Goal: Communication & Community: Share content

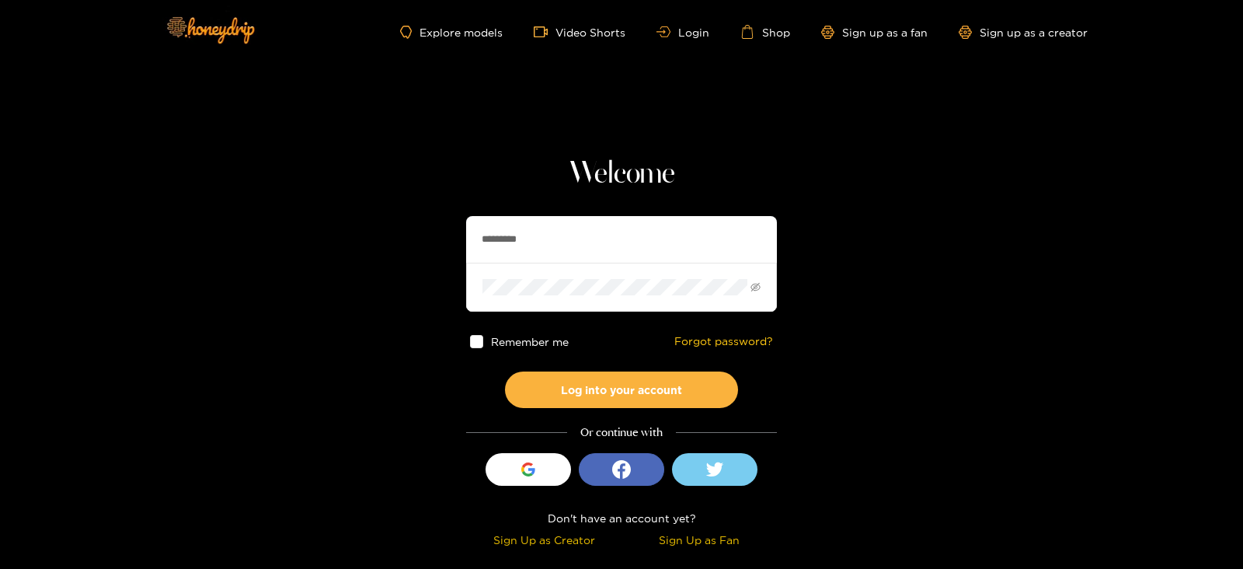
drag, startPoint x: 532, startPoint y: 227, endPoint x: 379, endPoint y: 256, distance: 155.7
click at [379, 256] on section "Welcome ********* Remember me Forgot password? Log into your account Or continu…" at bounding box center [621, 276] width 1243 height 552
type input "*"
type input "**********"
click at [505, 371] on button "Log into your account" at bounding box center [621, 389] width 233 height 37
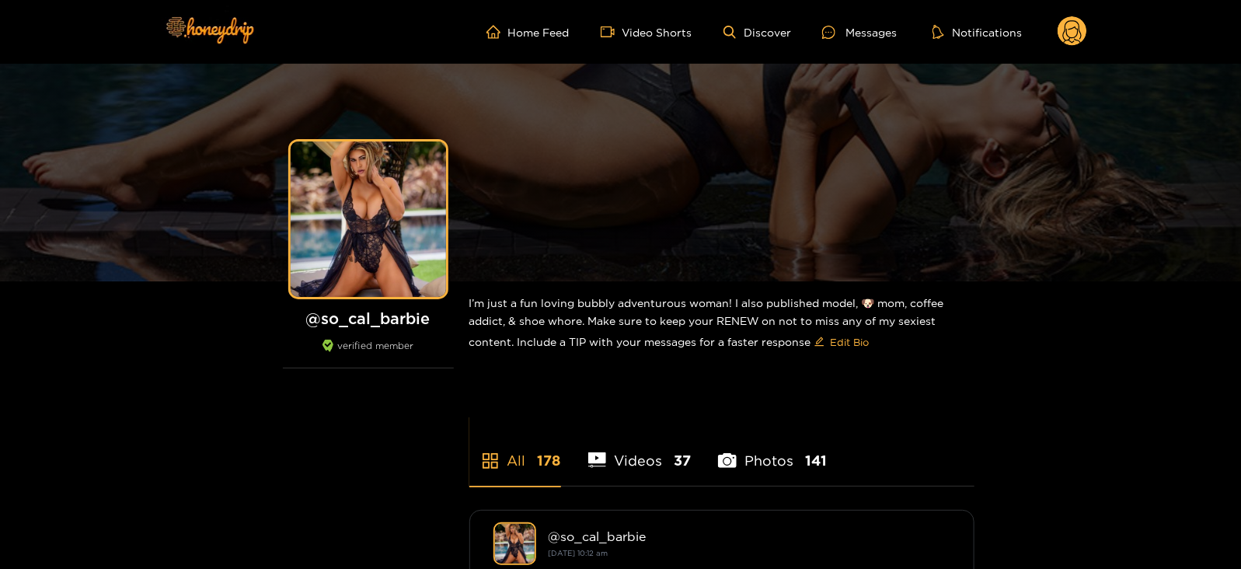
click at [859, 13] on div "Home Feed Video Shorts Discover Messages Notifications 0 videos discover messag…" at bounding box center [621, 32] width 932 height 64
click at [862, 23] on div "Messages" at bounding box center [859, 32] width 75 height 18
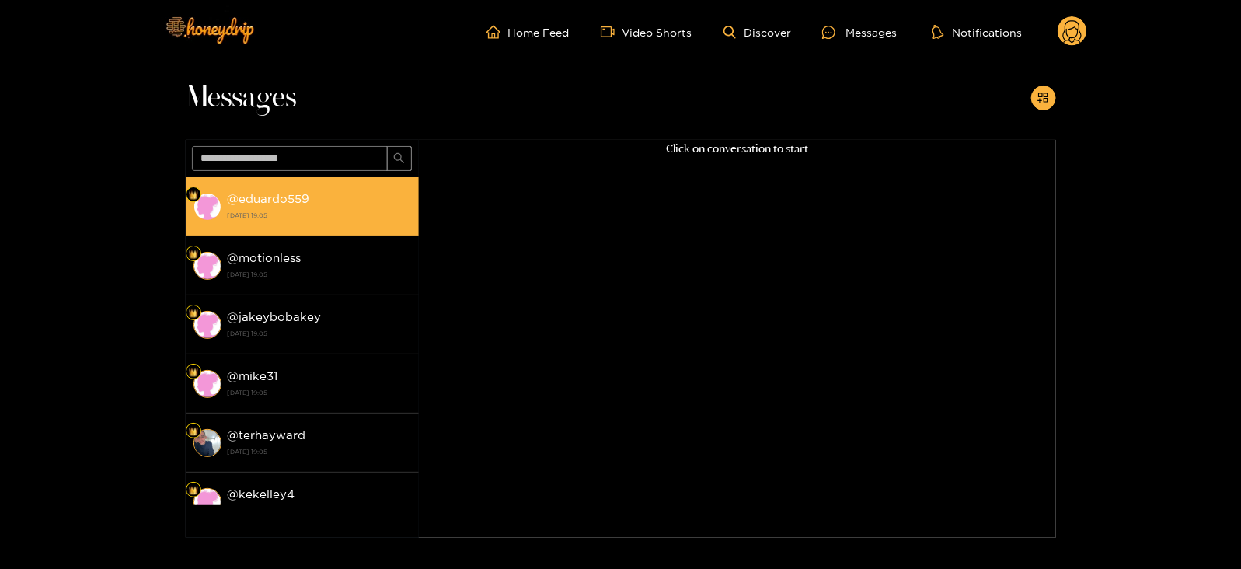
click at [212, 188] on li "@ eduardo559 [DATE] 19:05" at bounding box center [302, 206] width 233 height 59
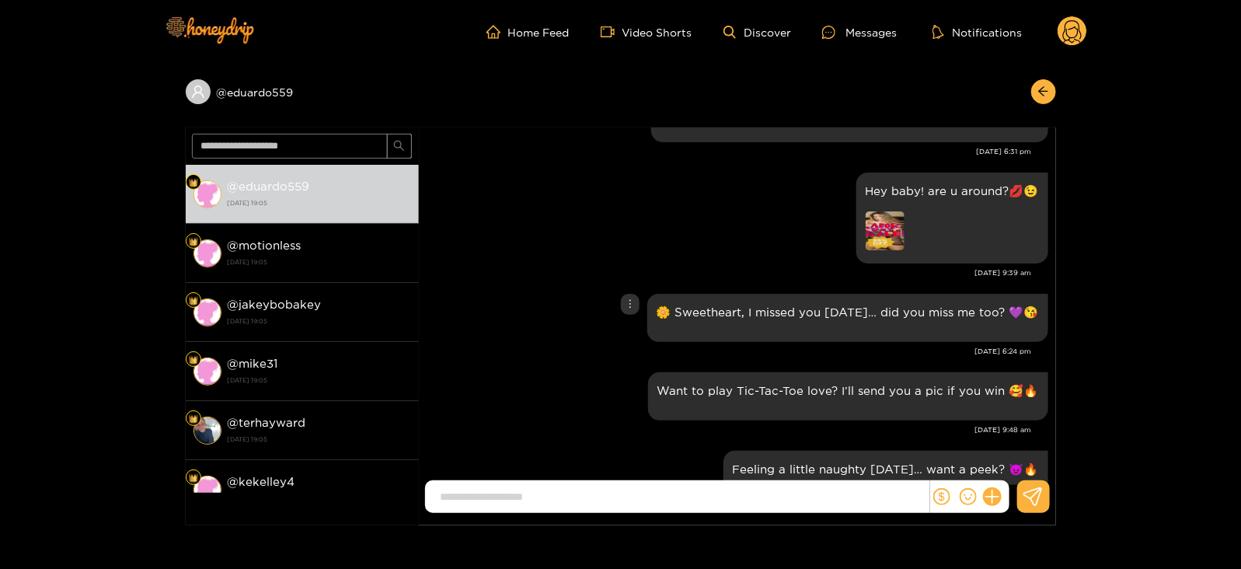
scroll to position [368, 0]
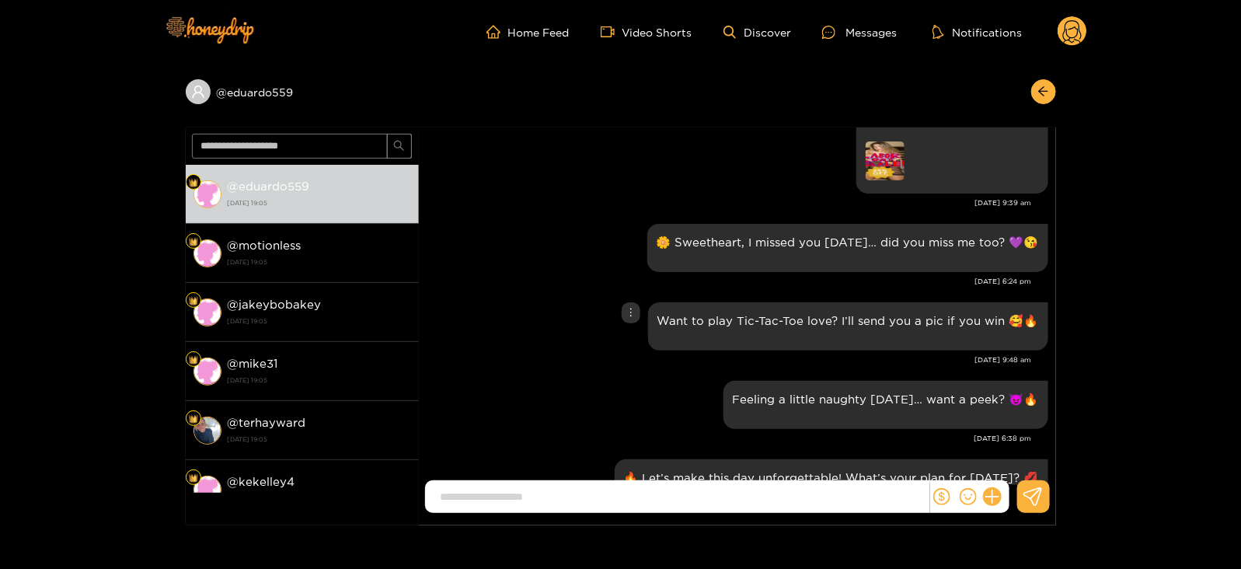
click at [813, 328] on div "Want to play Tic-Tac-Toe love? I’ll send you a pic if you win 🥰🔥" at bounding box center [847, 327] width 381 height 30
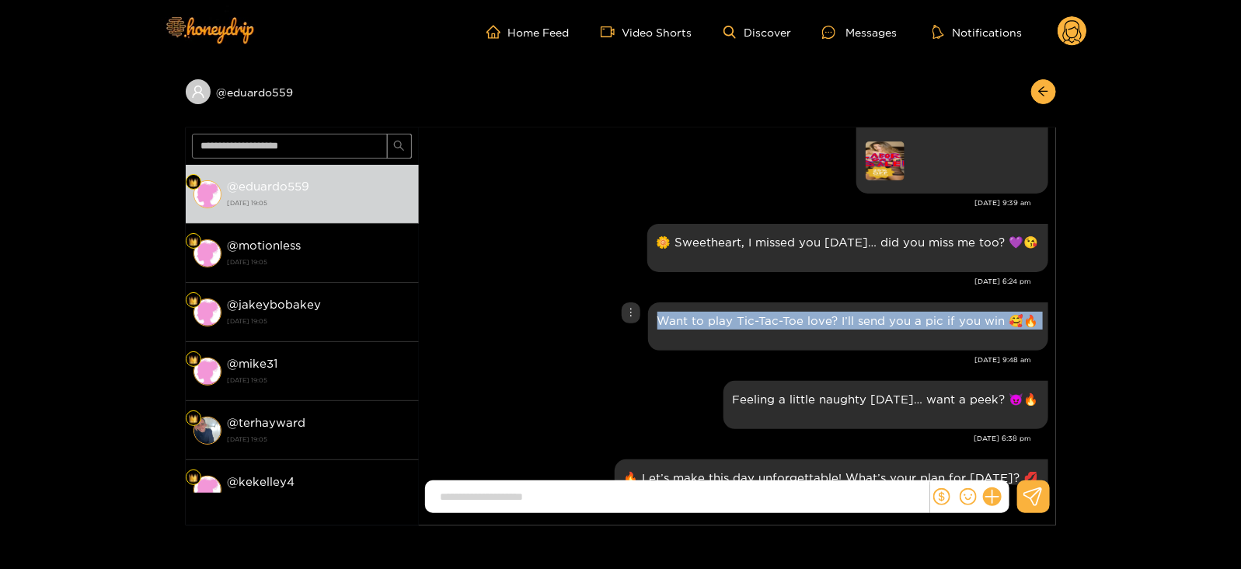
click at [813, 328] on div "Want to play Tic-Tac-Toe love? I’ll send you a pic if you win 🥰🔥" at bounding box center [847, 327] width 381 height 30
copy div "Want to play Tic-Tac-Toe love? I’ll send you a pic if you win 🥰🔥"
click at [1050, 92] on button "button" at bounding box center [1043, 91] width 25 height 25
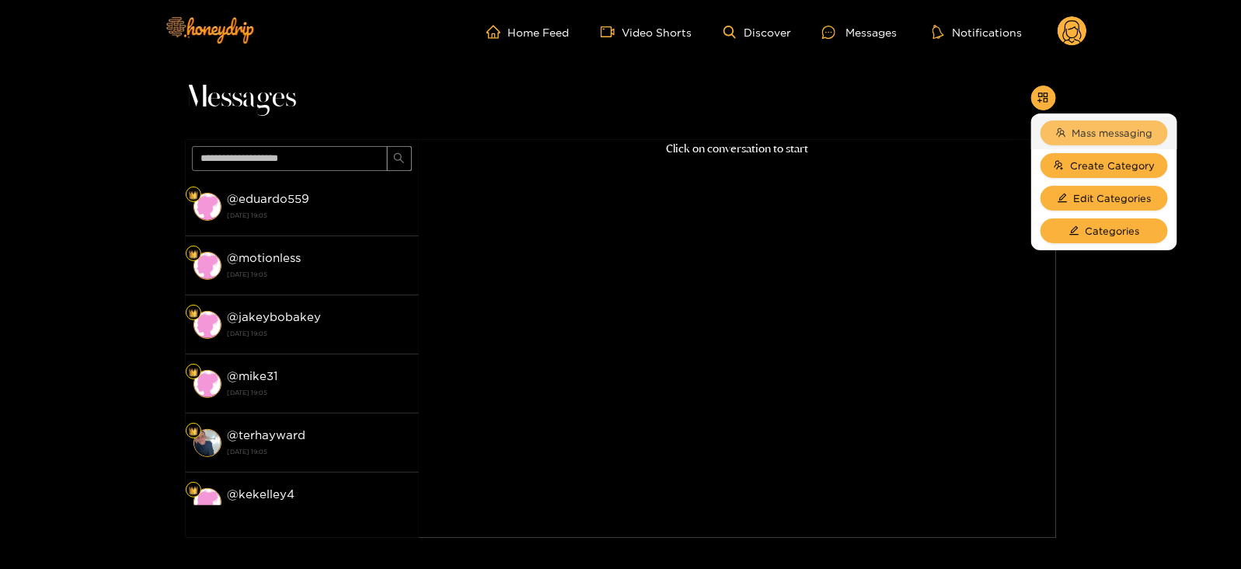
click at [1084, 134] on span "Mass messaging" at bounding box center [1112, 133] width 81 height 16
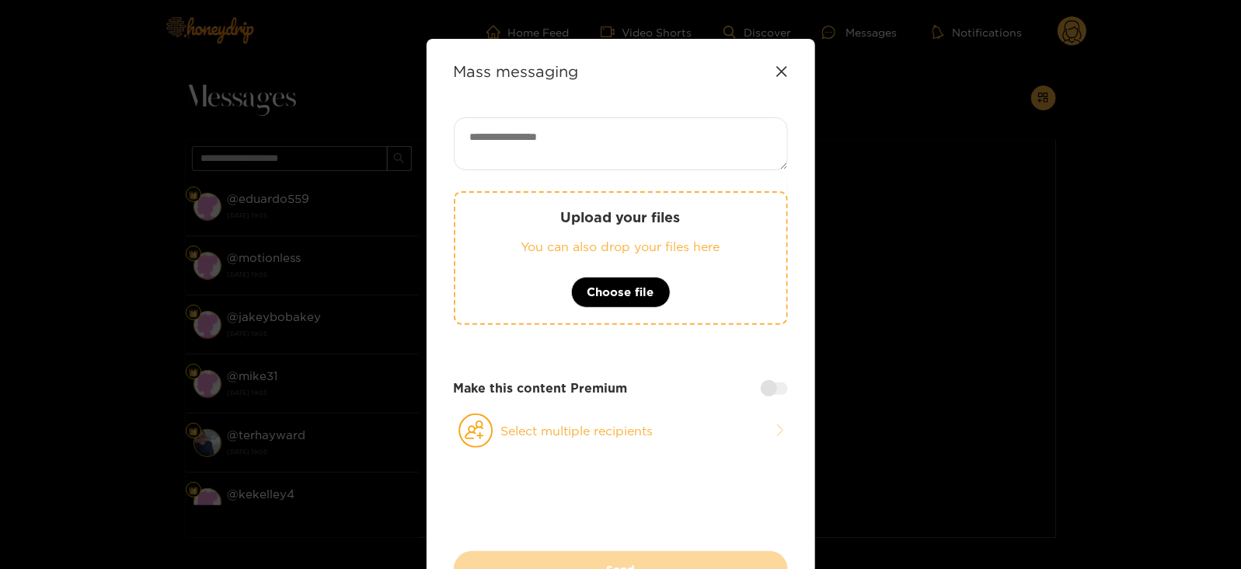
click at [541, 138] on textarea at bounding box center [621, 143] width 334 height 53
paste textarea "**********"
type textarea "**********"
click at [499, 433] on button "Select multiple recipients" at bounding box center [621, 431] width 334 height 36
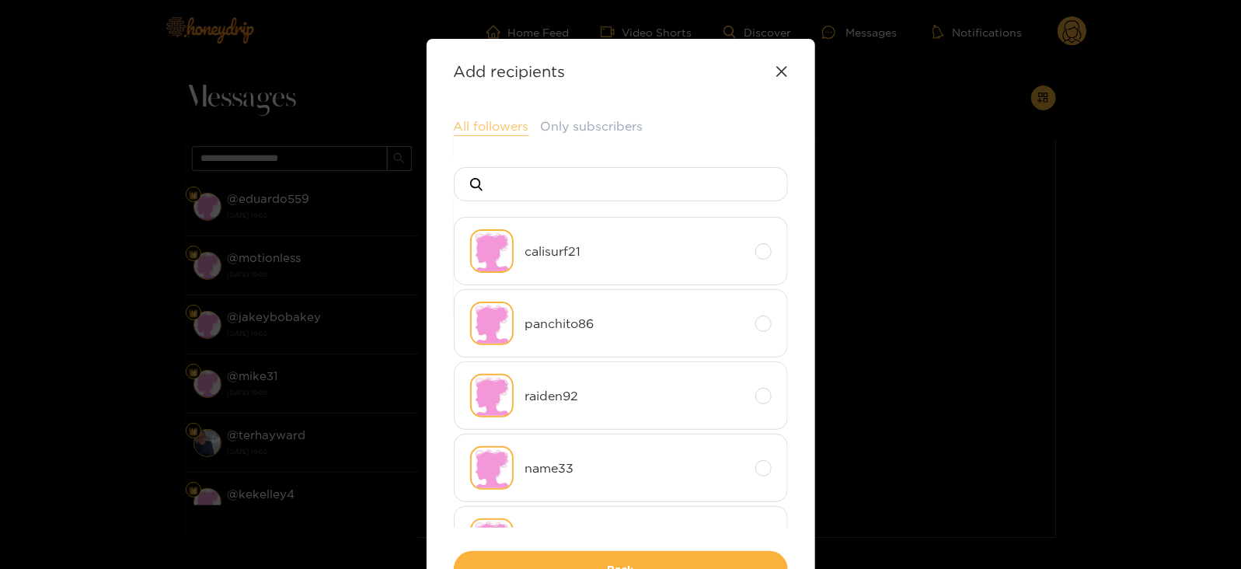
click at [475, 121] on button "All followers" at bounding box center [491, 126] width 75 height 19
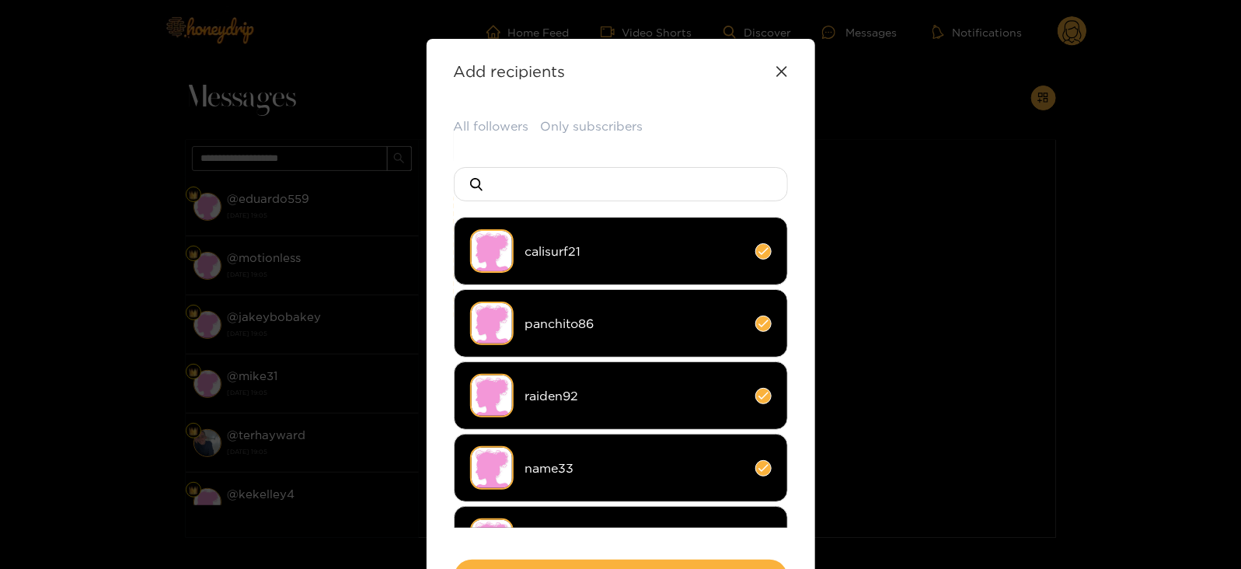
scroll to position [115, 0]
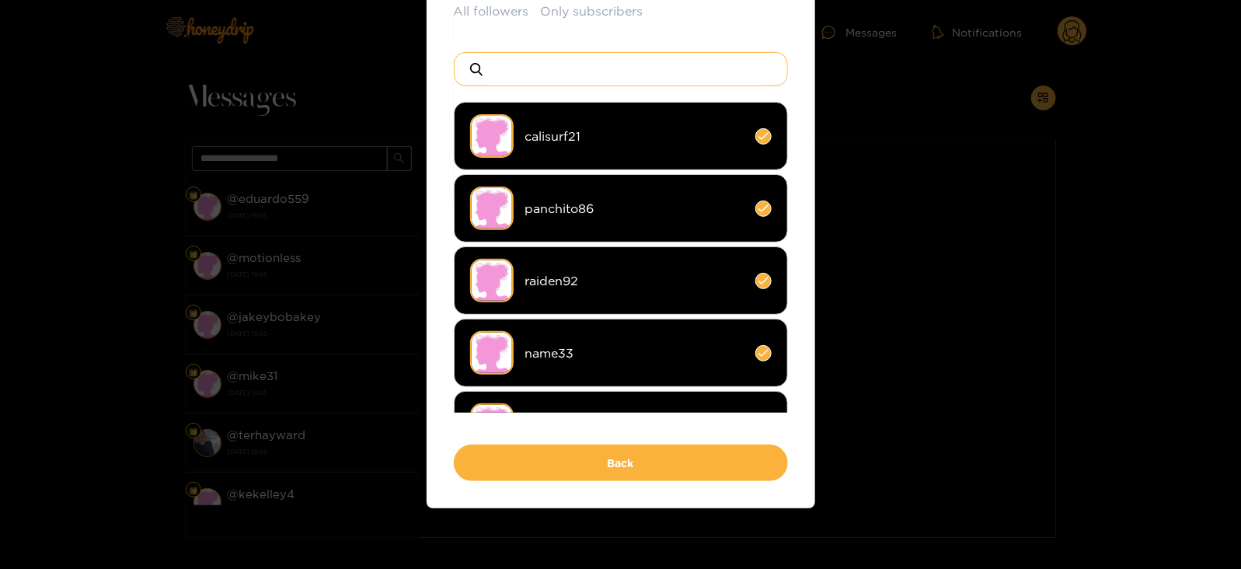
click at [528, 82] on input at bounding box center [626, 69] width 273 height 33
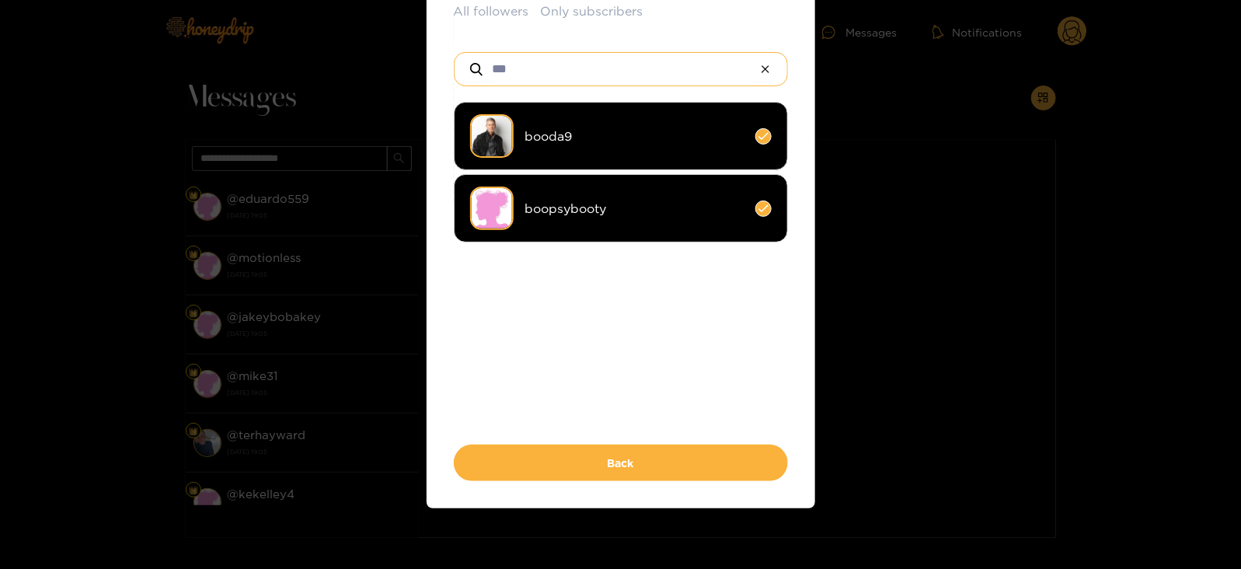
type input "***"
click at [534, 138] on span "booda9" at bounding box center [634, 136] width 218 height 18
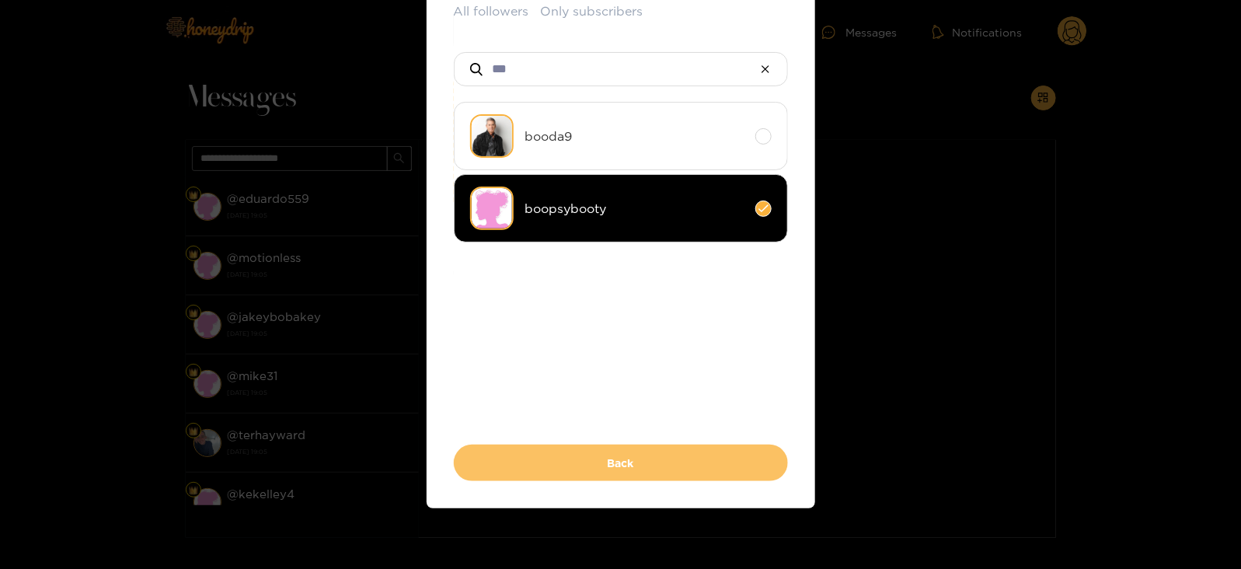
click at [510, 468] on button "Back" at bounding box center [621, 462] width 334 height 37
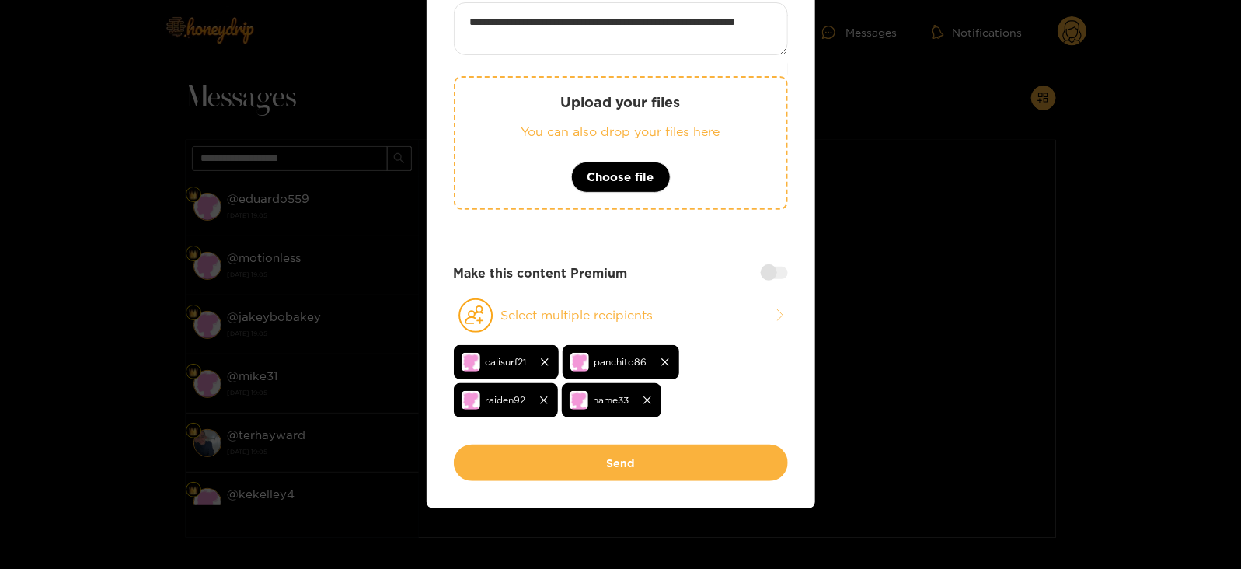
click at [510, 468] on button "Send" at bounding box center [621, 462] width 334 height 37
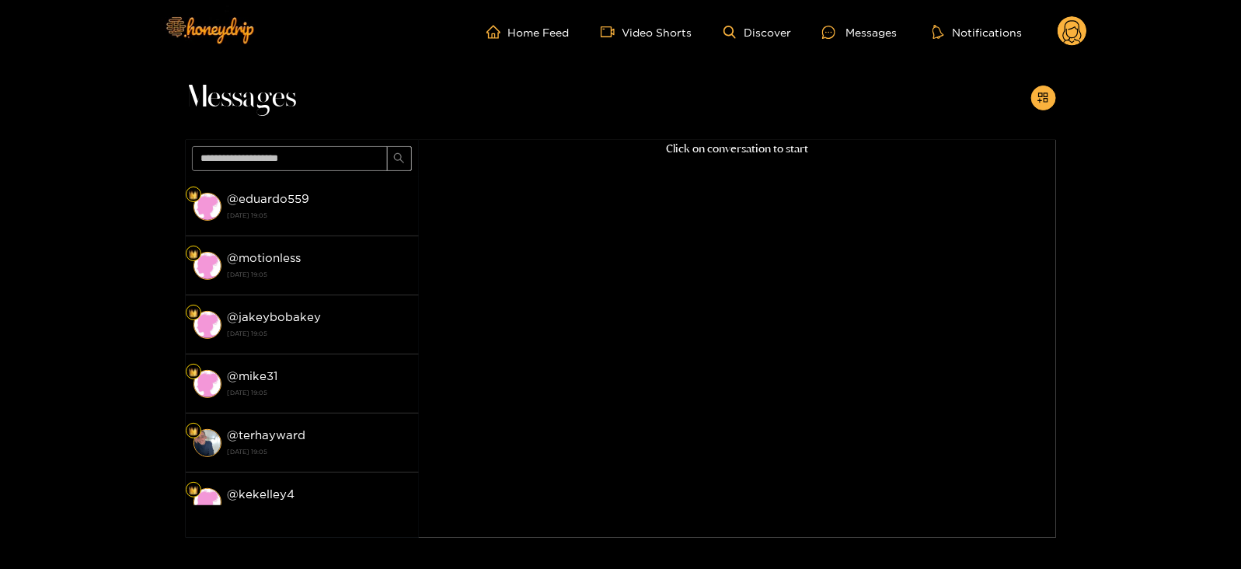
click at [1072, 37] on icon at bounding box center [1072, 33] width 19 height 27
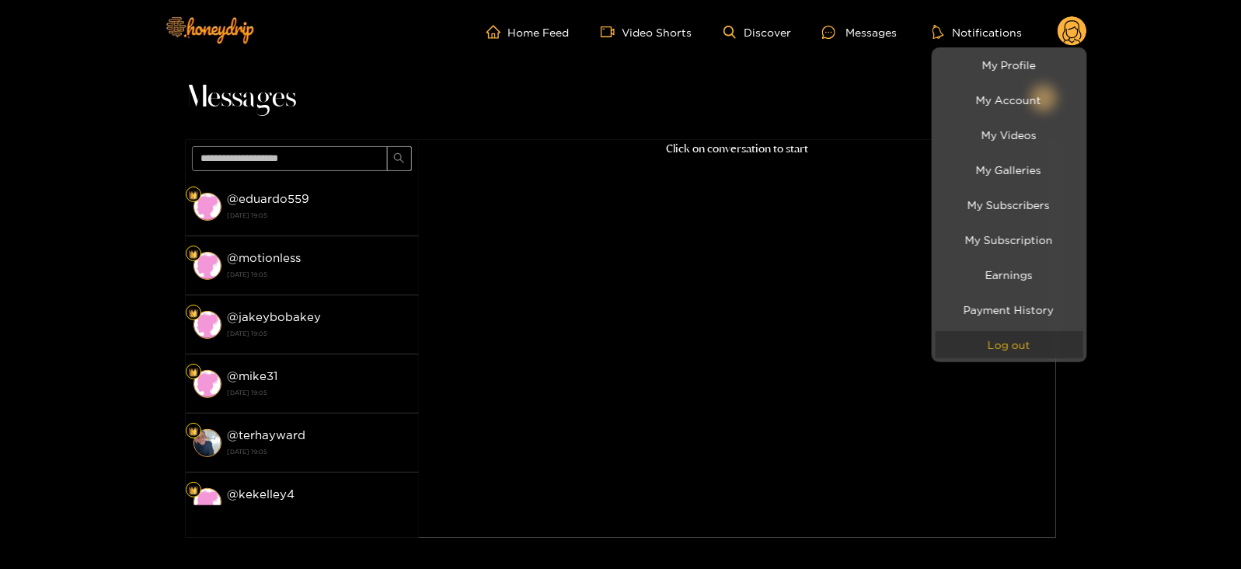
click at [991, 340] on button "Log out" at bounding box center [1009, 344] width 148 height 27
